Goal: Check status

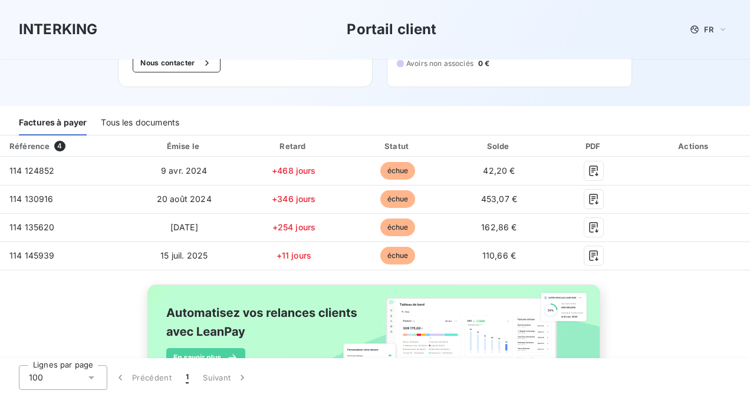
scroll to position [118, 0]
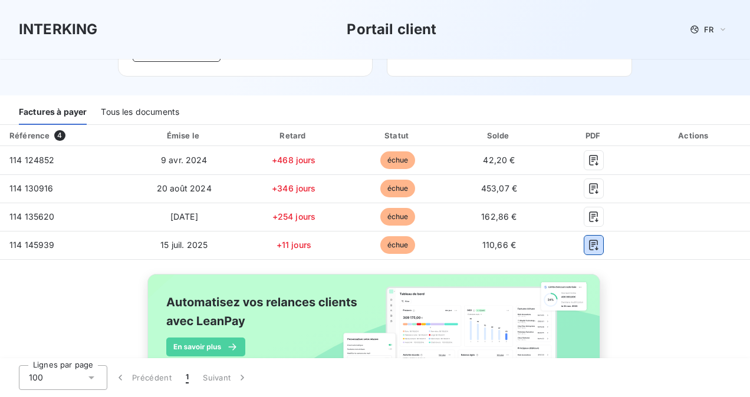
click at [588, 250] on icon "button" at bounding box center [594, 245] width 12 height 12
click at [588, 189] on icon "button" at bounding box center [594, 189] width 12 height 12
click at [588, 217] on icon "button" at bounding box center [594, 217] width 12 height 12
